Goal: Book appointment/travel/reservation

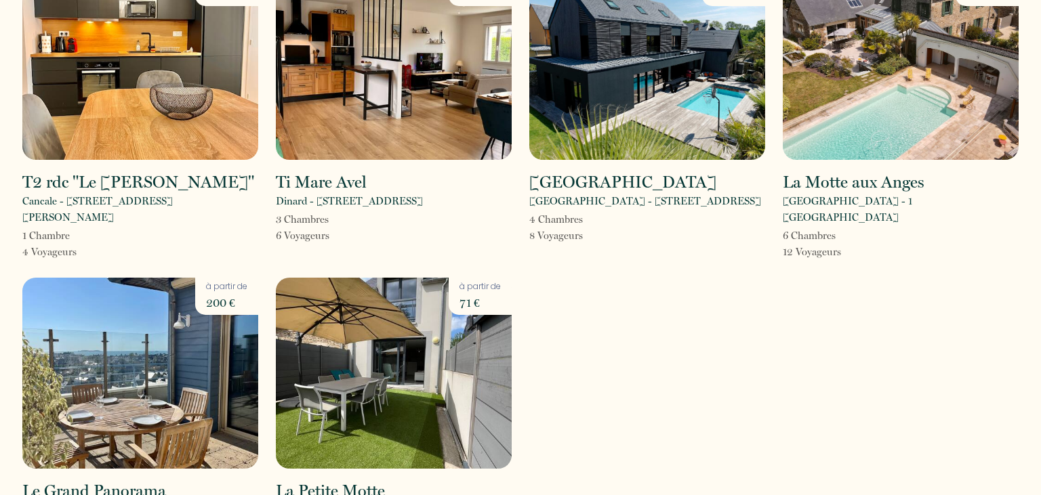
scroll to position [463, 0]
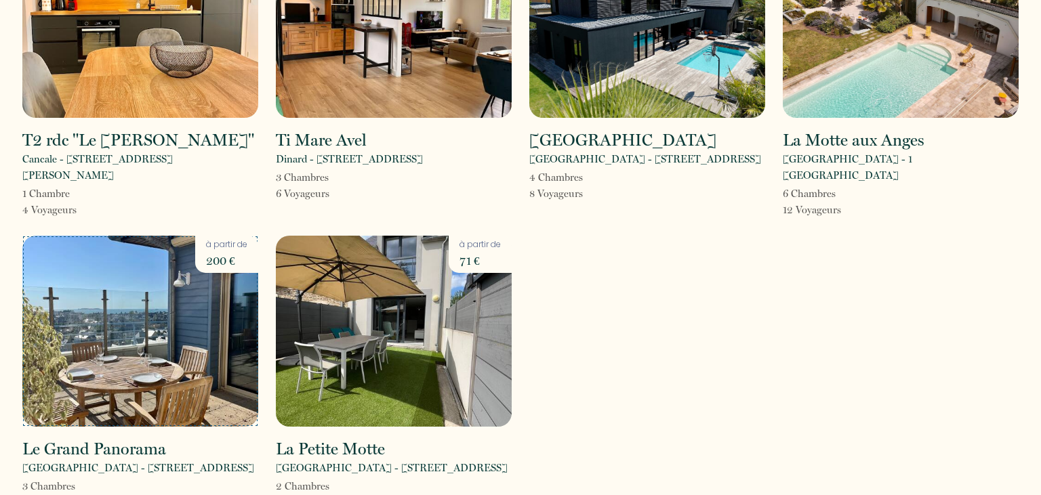
click at [175, 265] on img at bounding box center [140, 331] width 236 height 191
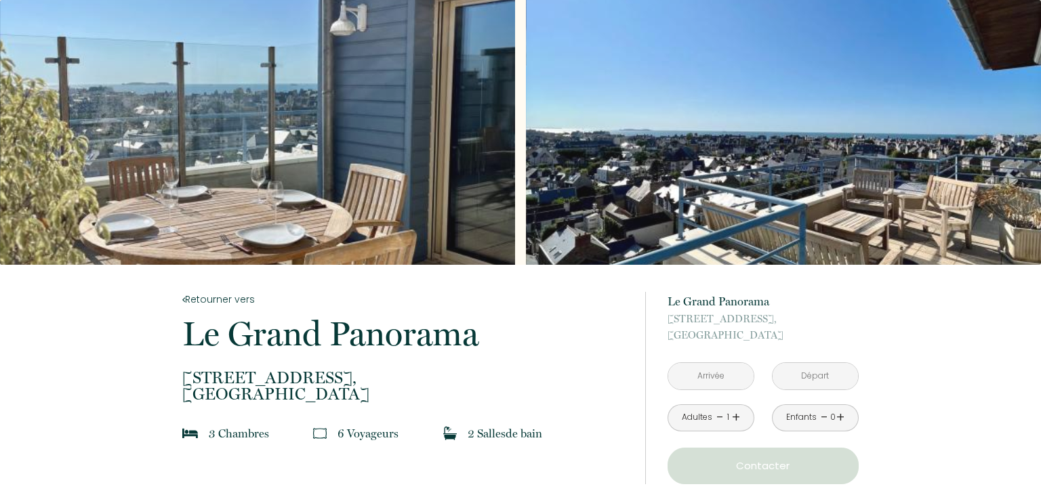
click at [727, 373] on input "text" at bounding box center [710, 376] width 85 height 26
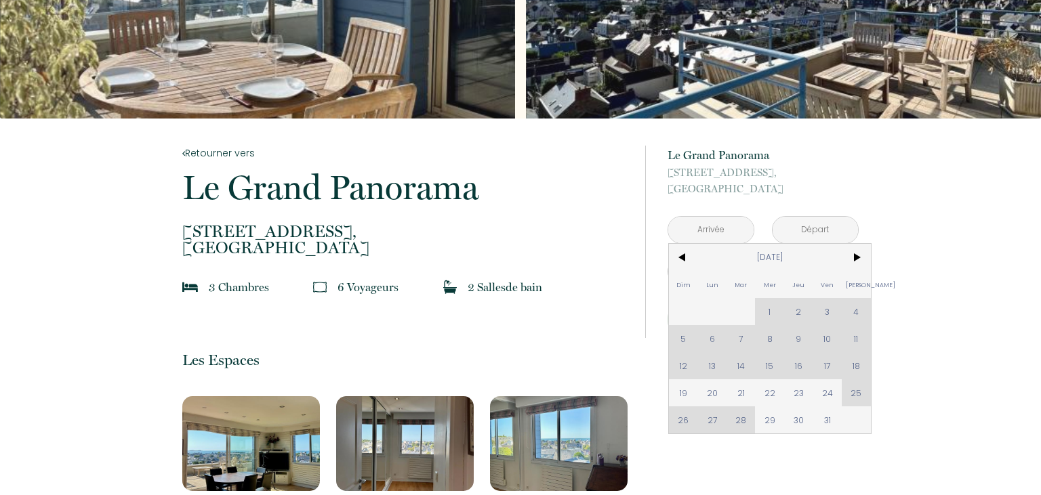
scroll to position [157, 0]
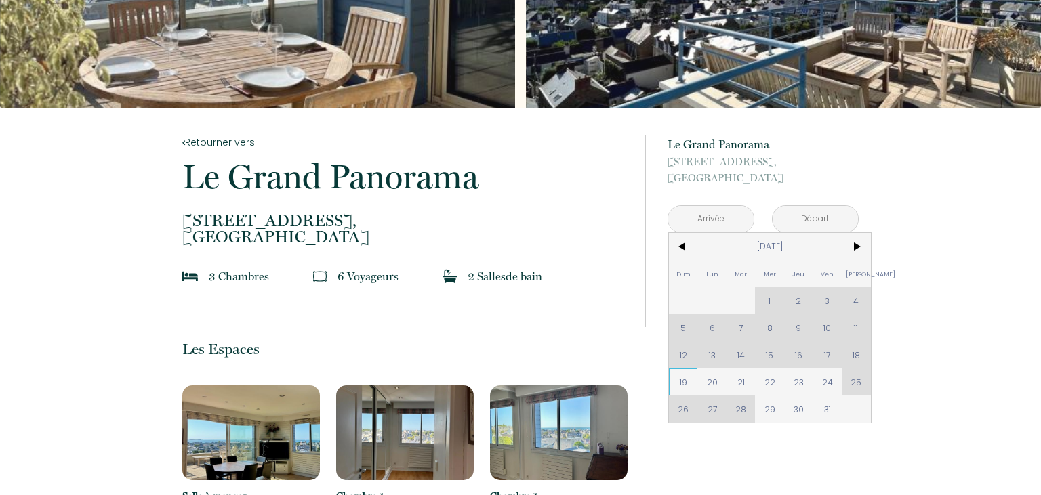
click at [682, 385] on span "19" at bounding box center [683, 382] width 29 height 27
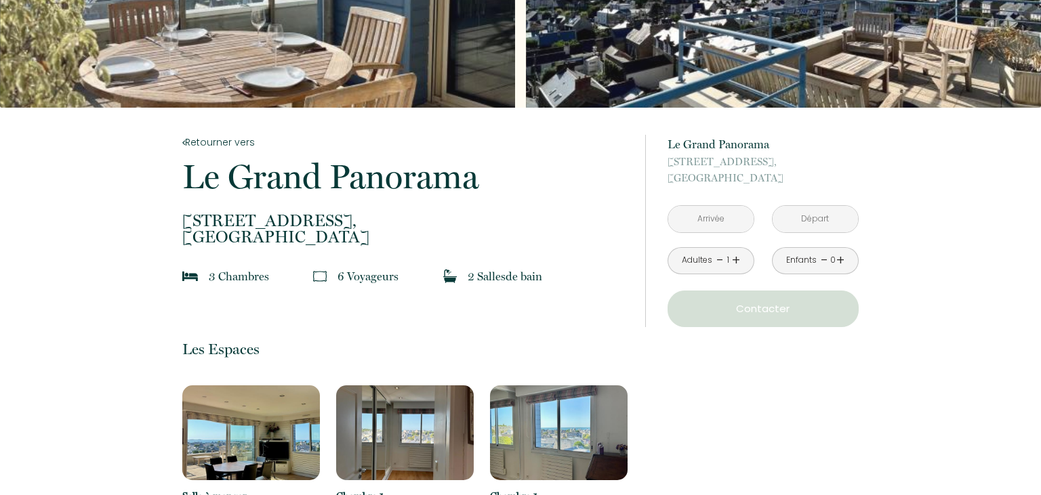
type input "[DATE]"
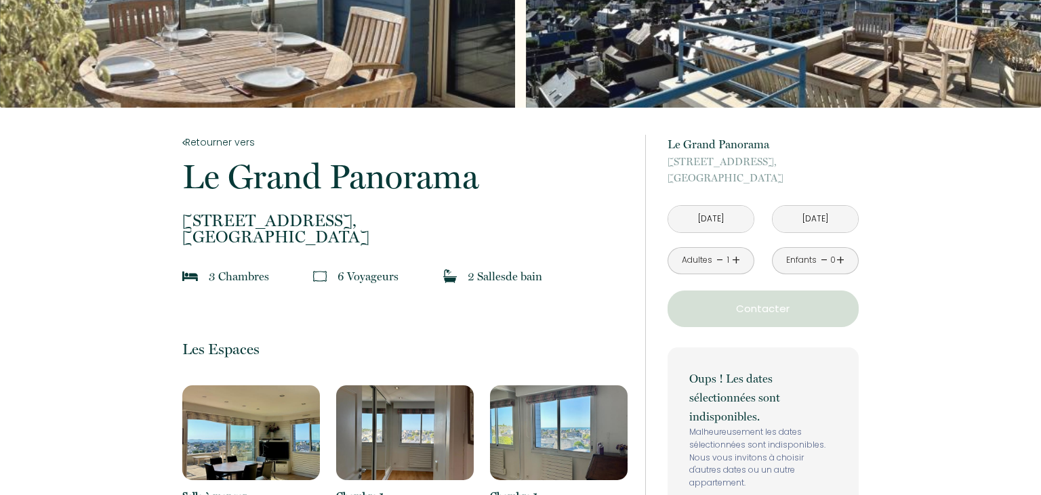
click at [750, 317] on button "Contacter" at bounding box center [763, 309] width 191 height 37
click at [733, 218] on input "[DATE]" at bounding box center [710, 219] width 85 height 26
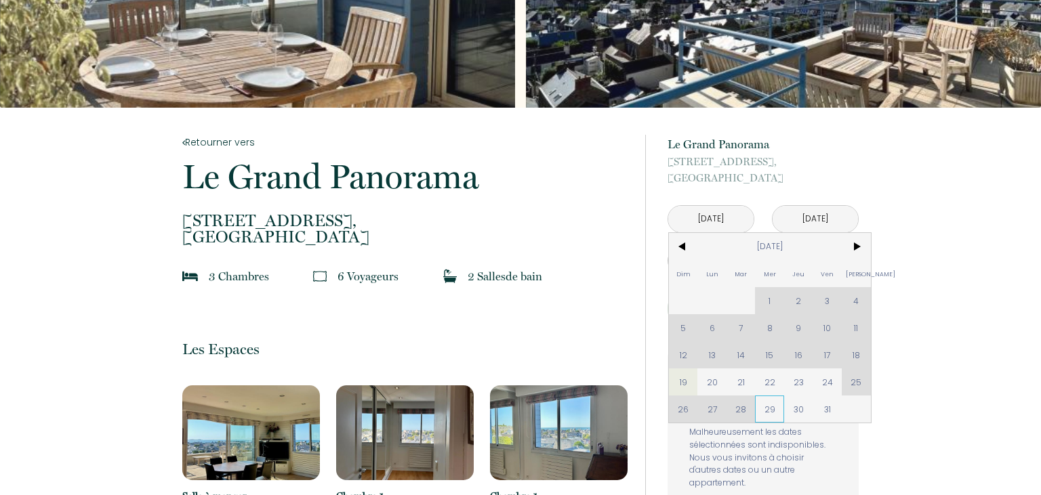
click at [769, 410] on span "29" at bounding box center [769, 409] width 29 height 27
type input "[DATE]"
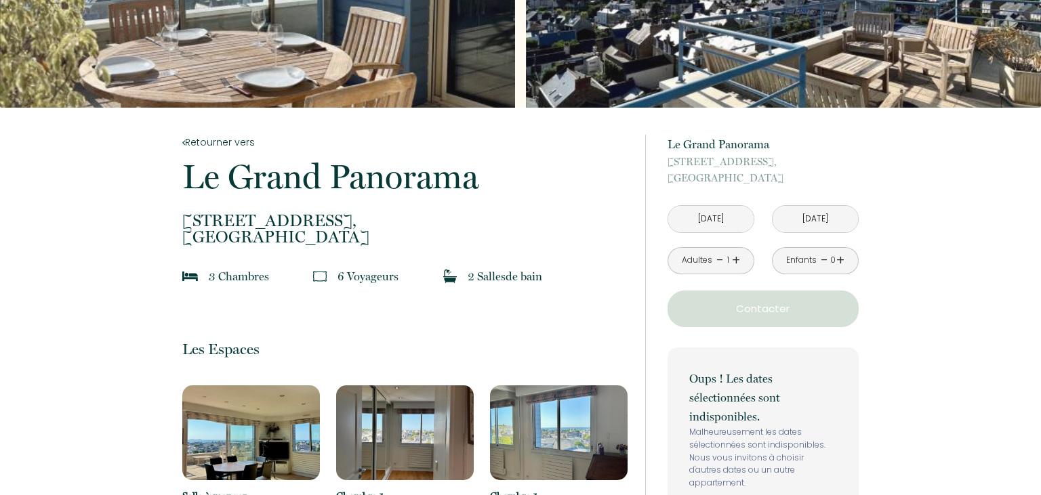
click at [804, 213] on input "[DATE]" at bounding box center [815, 219] width 85 height 26
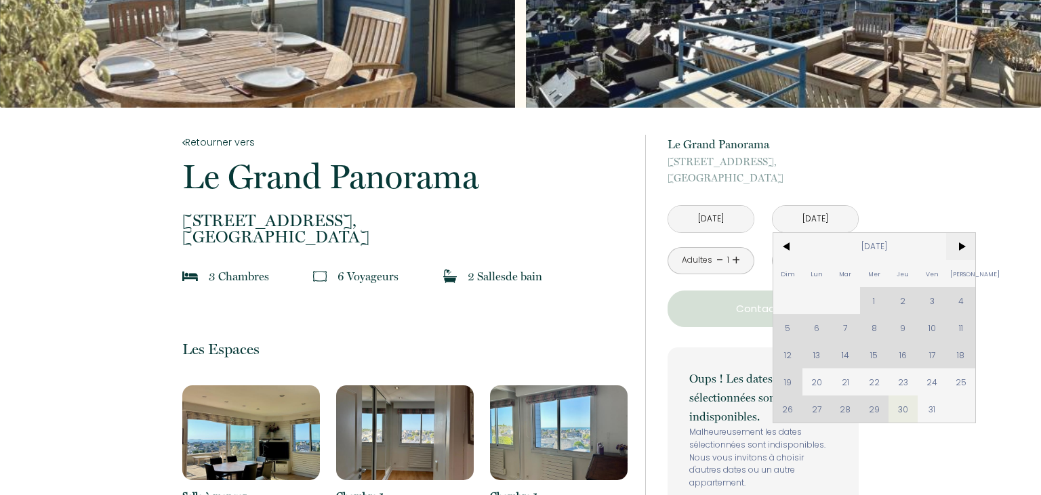
click at [961, 247] on span ">" at bounding box center [960, 246] width 29 height 27
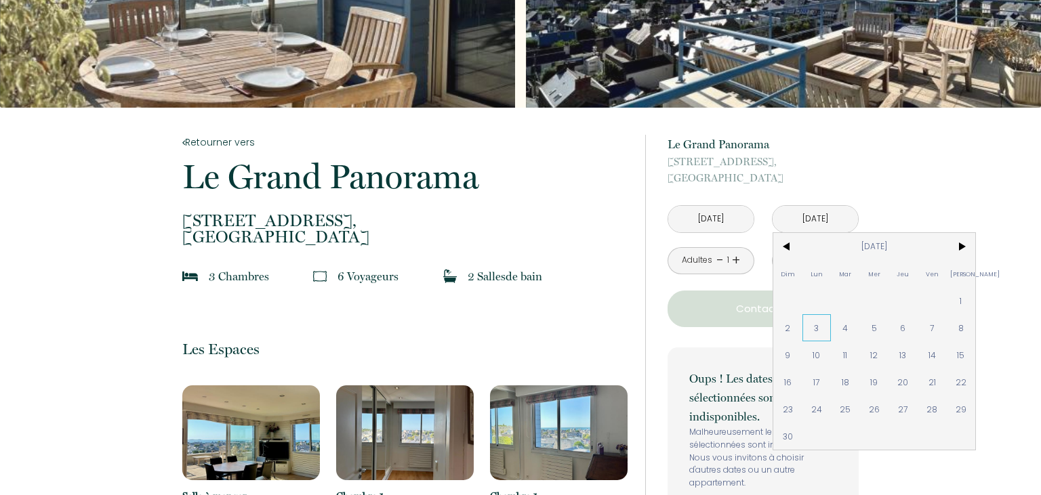
click at [817, 331] on span "3" at bounding box center [816, 327] width 29 height 27
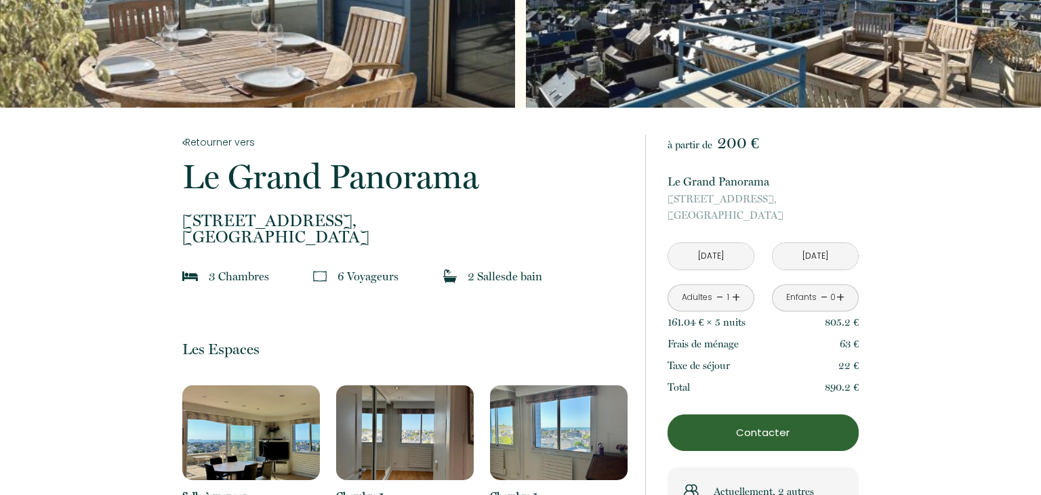
click at [733, 296] on link "+" at bounding box center [736, 297] width 8 height 21
click at [818, 255] on input "[DATE]" at bounding box center [815, 256] width 85 height 26
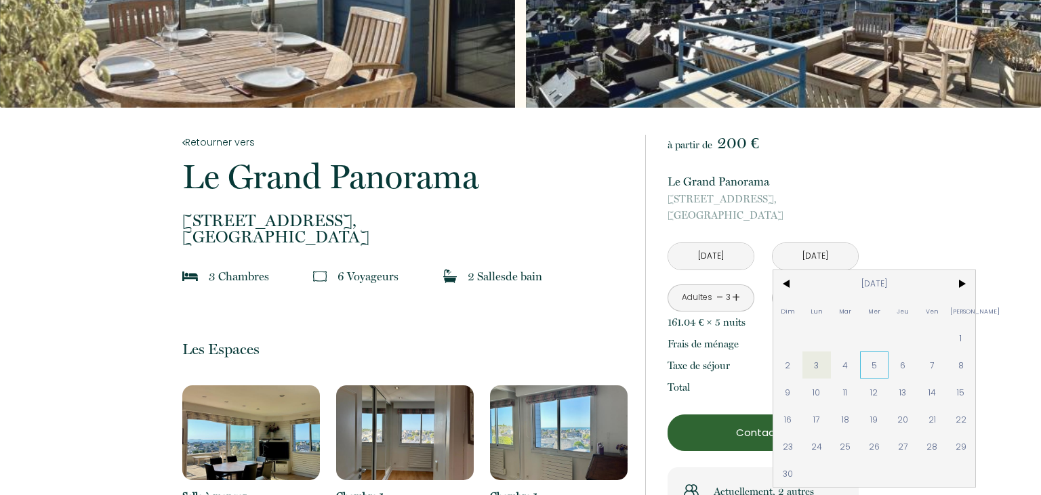
click at [872, 363] on span "5" at bounding box center [874, 365] width 29 height 27
type input "[DATE]"
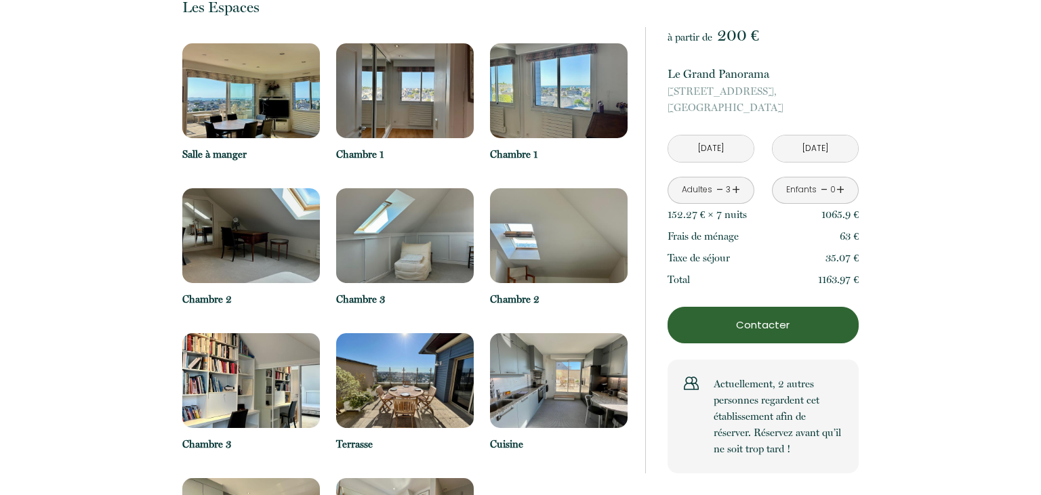
scroll to position [0, 0]
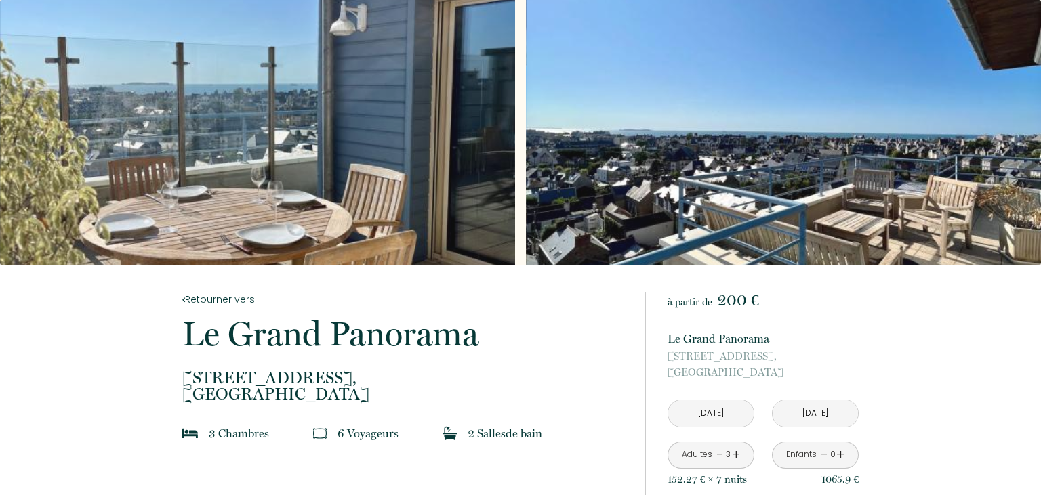
click at [716, 454] on div "Adultes - 3 +" at bounding box center [711, 455] width 87 height 27
click at [717, 454] on link "-" at bounding box center [719, 455] width 7 height 21
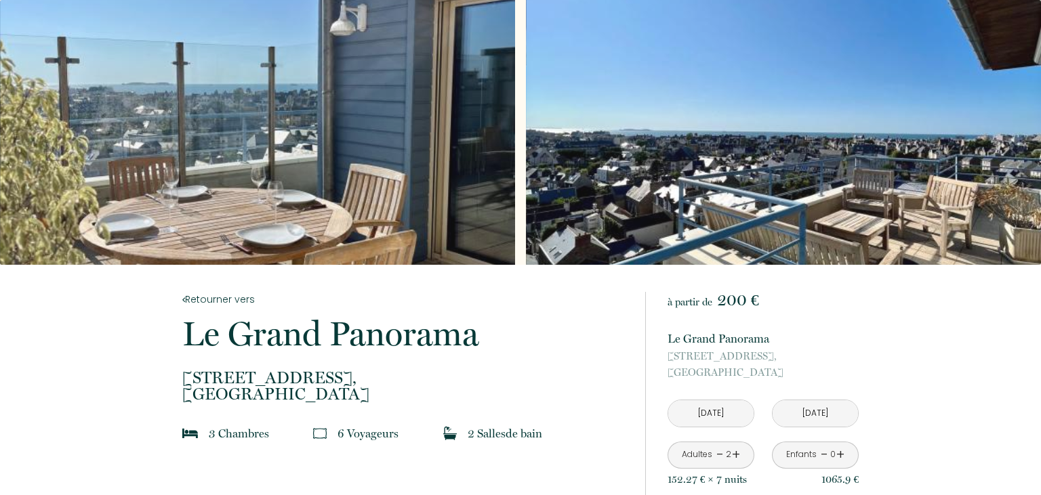
click at [717, 454] on link "-" at bounding box center [719, 455] width 7 height 21
click at [717, 457] on link "-" at bounding box center [719, 455] width 7 height 21
click at [748, 408] on input "[DATE]" at bounding box center [710, 414] width 85 height 26
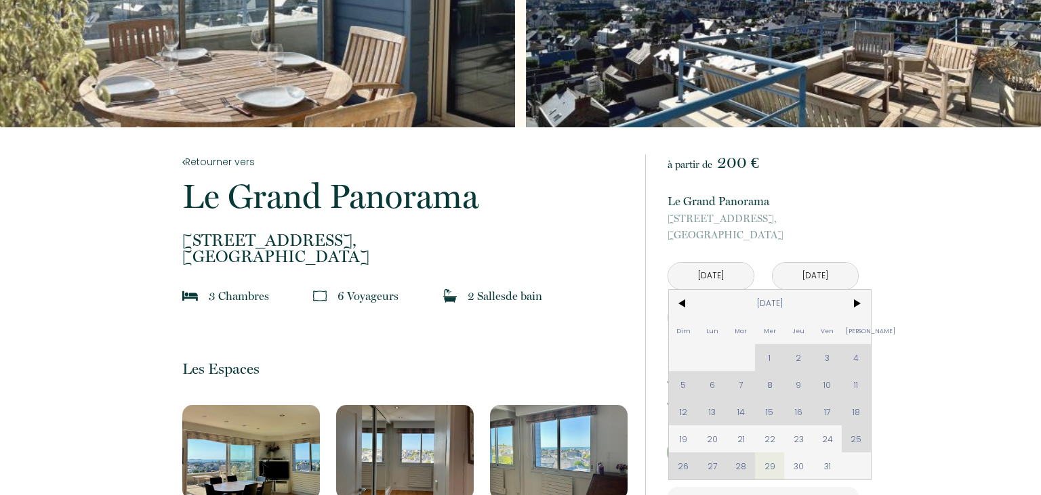
scroll to position [142, 0]
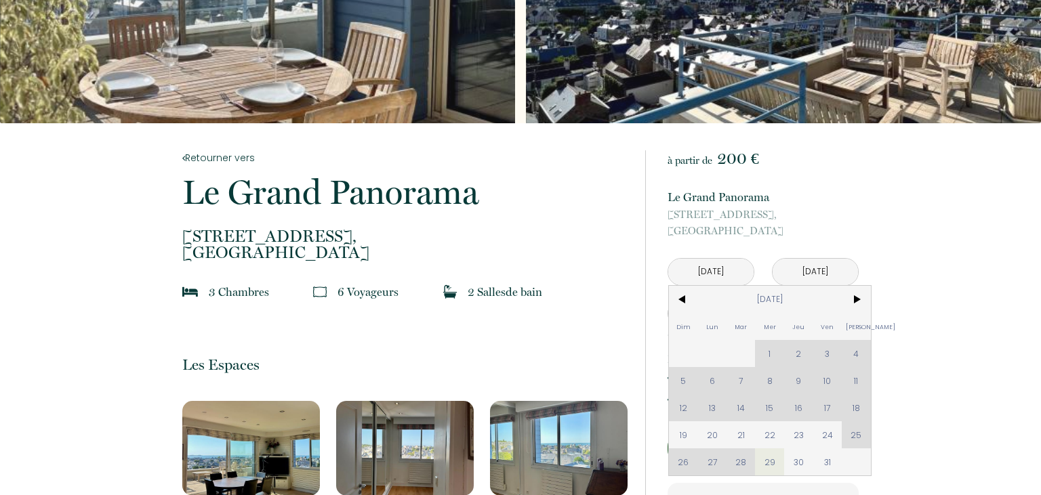
click at [769, 351] on div "Dim Lun Mar Mer Jeu Ven Sam 1 2 3 4 5 6 7 8 9 10 11 12 13 14 15 16 17 18 19 20 …" at bounding box center [770, 381] width 202 height 190
click at [678, 407] on div "Dim Lun Mar Mer Jeu Ven Sam 1 2 3 4 5 6 7 8 9 10 11 12 13 14 15 16 17 18 19 20 …" at bounding box center [770, 381] width 202 height 190
click at [714, 408] on div "Dim Lun Mar Mer Jeu Ven Sam 1 2 3 4 5 6 7 8 9 10 11 12 13 14 15 16 17 18 19 20 …" at bounding box center [770, 381] width 202 height 190
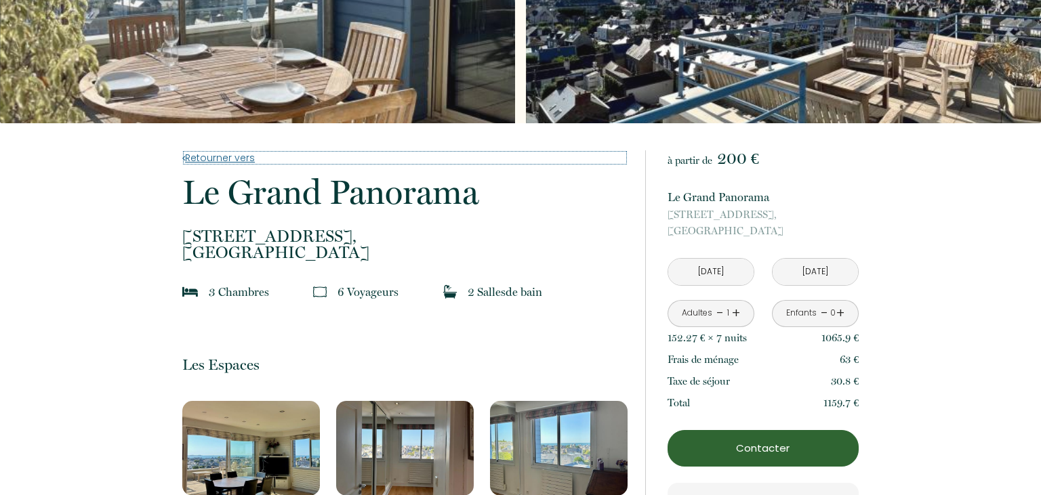
click at [183, 157] on icon at bounding box center [183, 158] width 3 height 9
